Goal: Check status

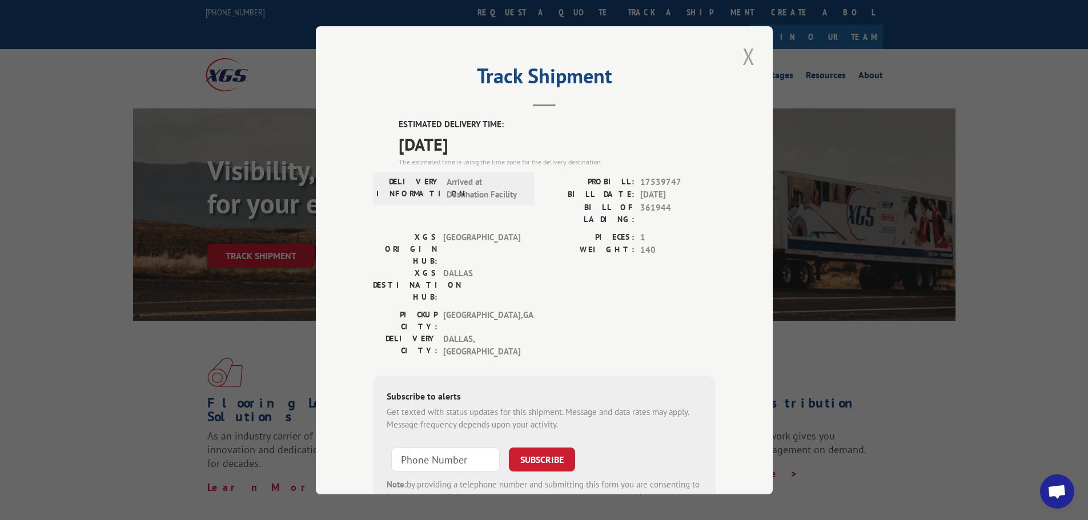
click at [739, 58] on button "Close modal" at bounding box center [748, 56] width 19 height 31
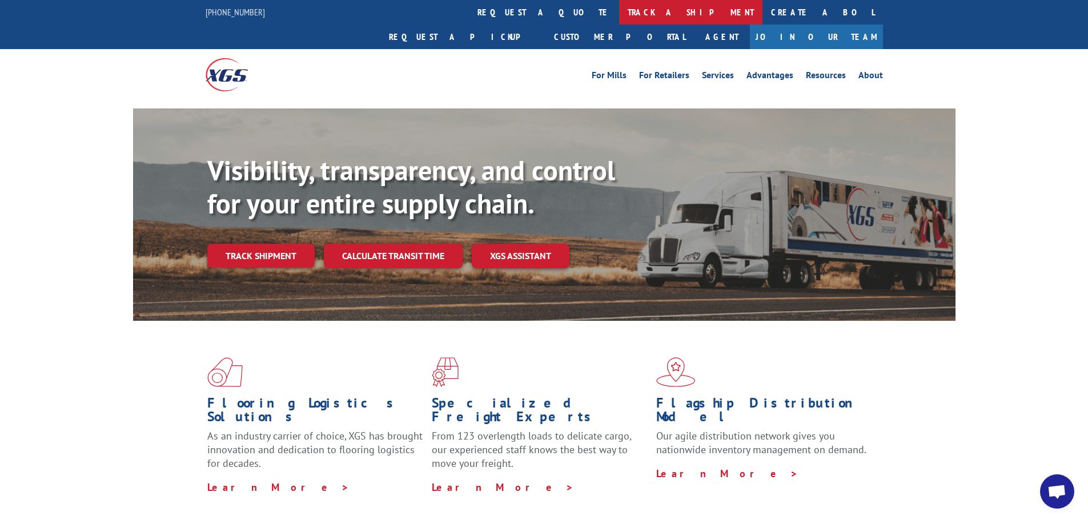
click at [619, 13] on link "track a shipment" at bounding box center [690, 12] width 143 height 25
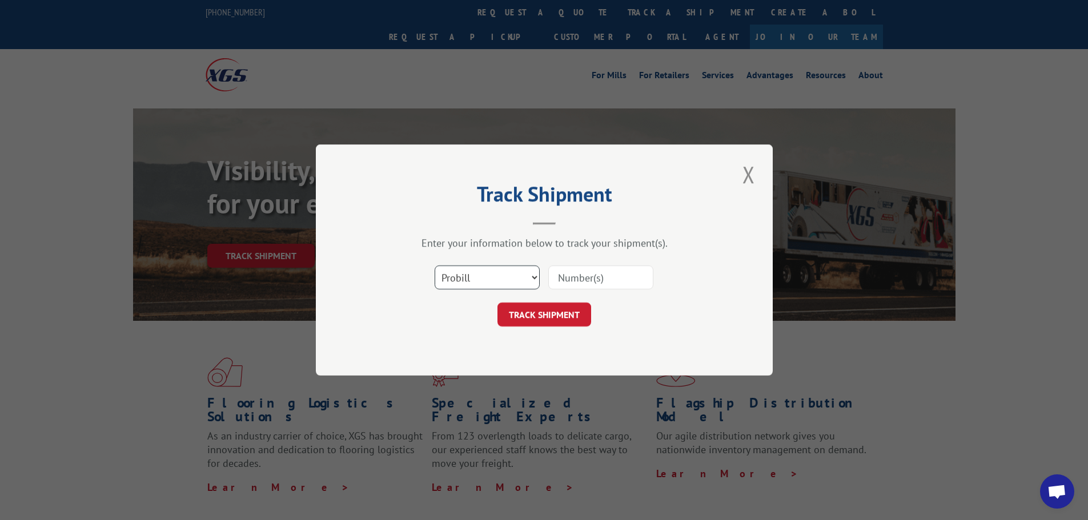
click at [481, 280] on select "Select category... Probill BOL PO" at bounding box center [487, 278] width 105 height 24
select select "bol"
click at [435, 266] on select "Select category... Probill BOL PO" at bounding box center [487, 278] width 105 height 24
paste input "54387396"
type input "54387396"
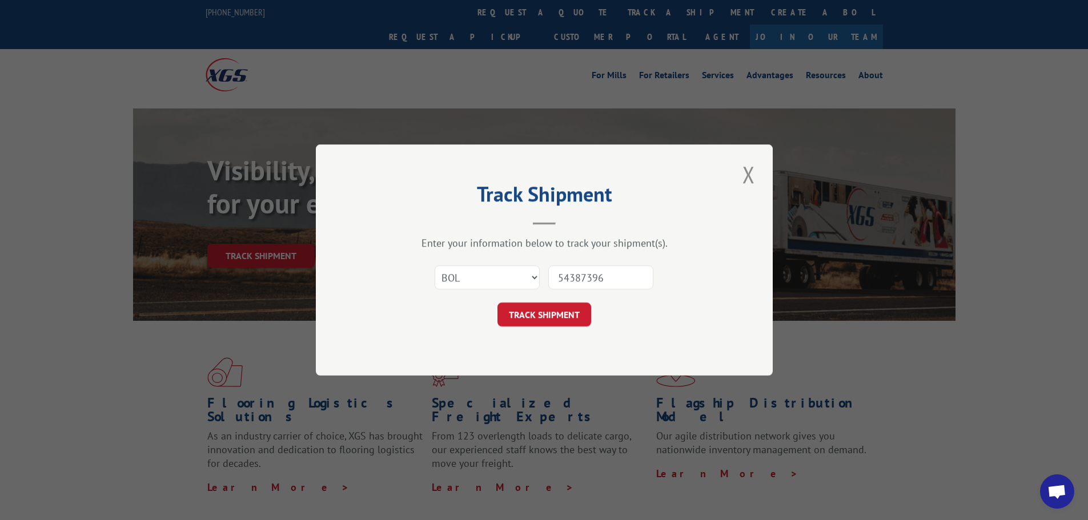
click at [560, 329] on div "Track Shipment Enter your information below to track your shipment(s). Select c…" at bounding box center [544, 260] width 457 height 231
click at [556, 314] on button "TRACK SHIPMENT" at bounding box center [545, 315] width 94 height 24
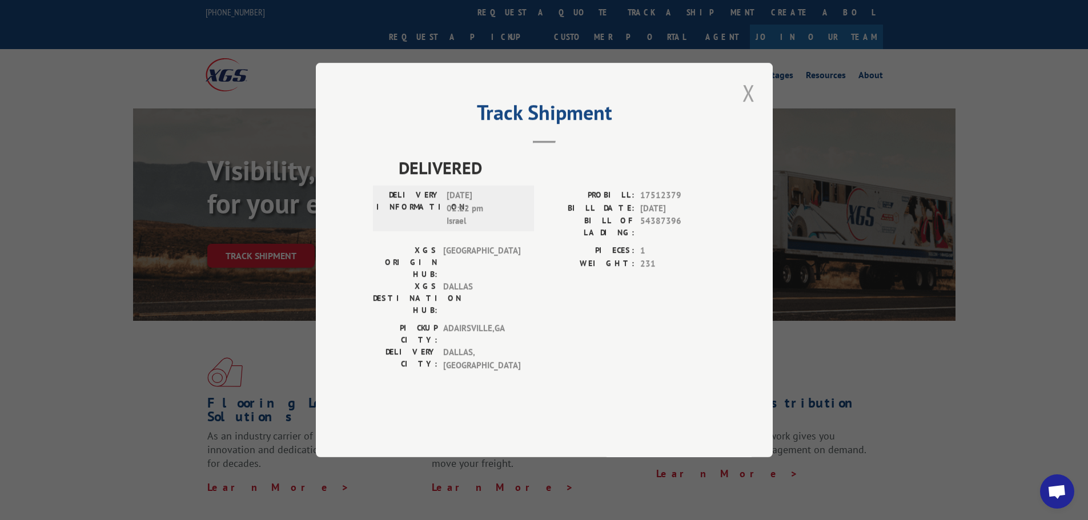
click at [747, 109] on button "Close modal" at bounding box center [748, 92] width 19 height 31
